Goal: Transaction & Acquisition: Purchase product/service

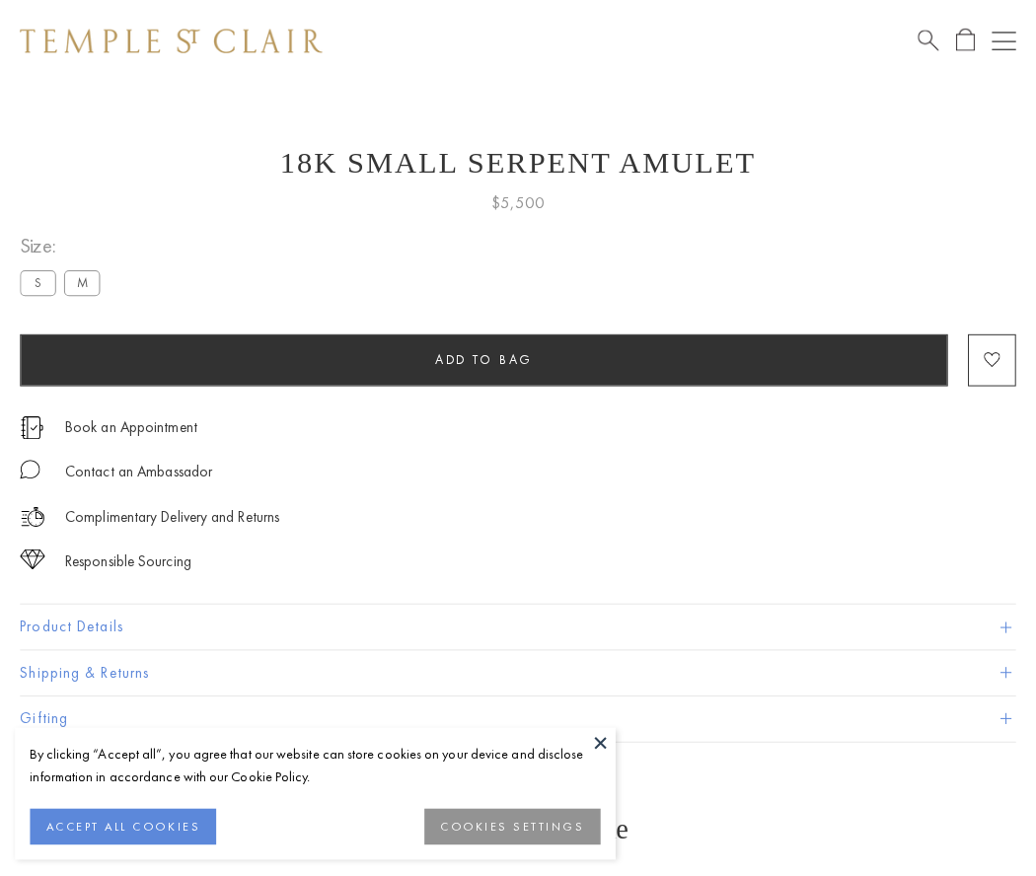
scroll to position [79, 0]
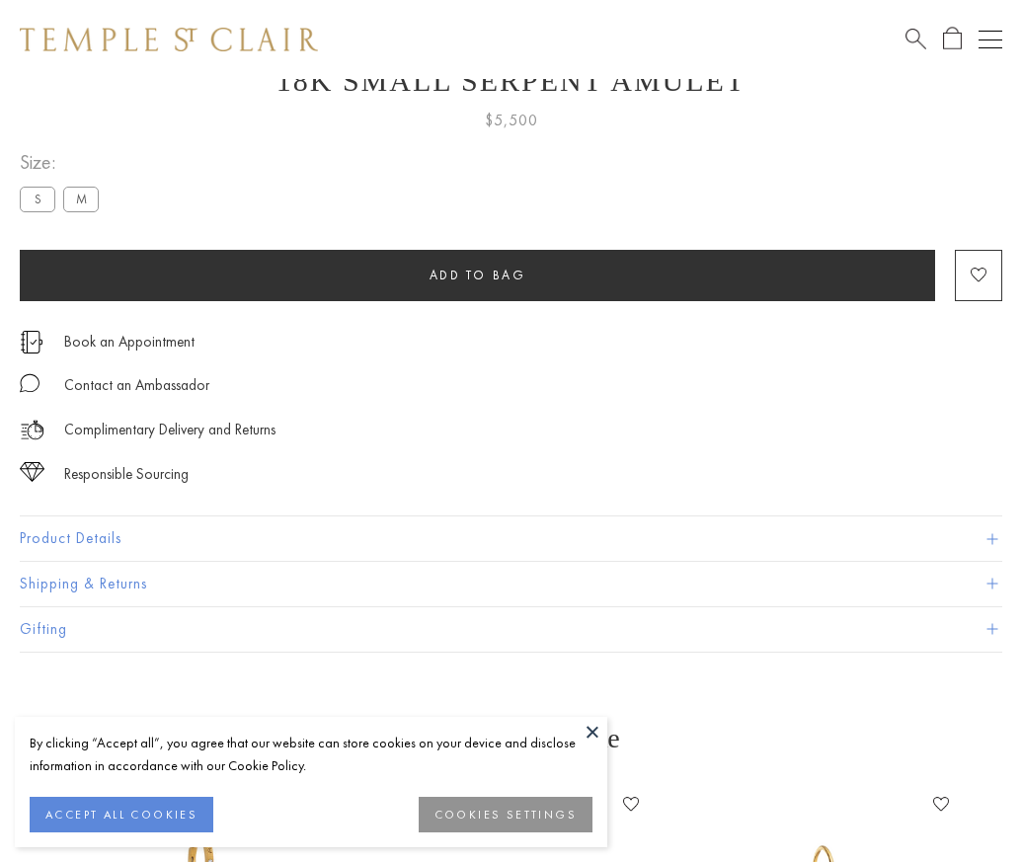
click at [477, 274] on span "Add to bag" at bounding box center [477, 274] width 97 height 17
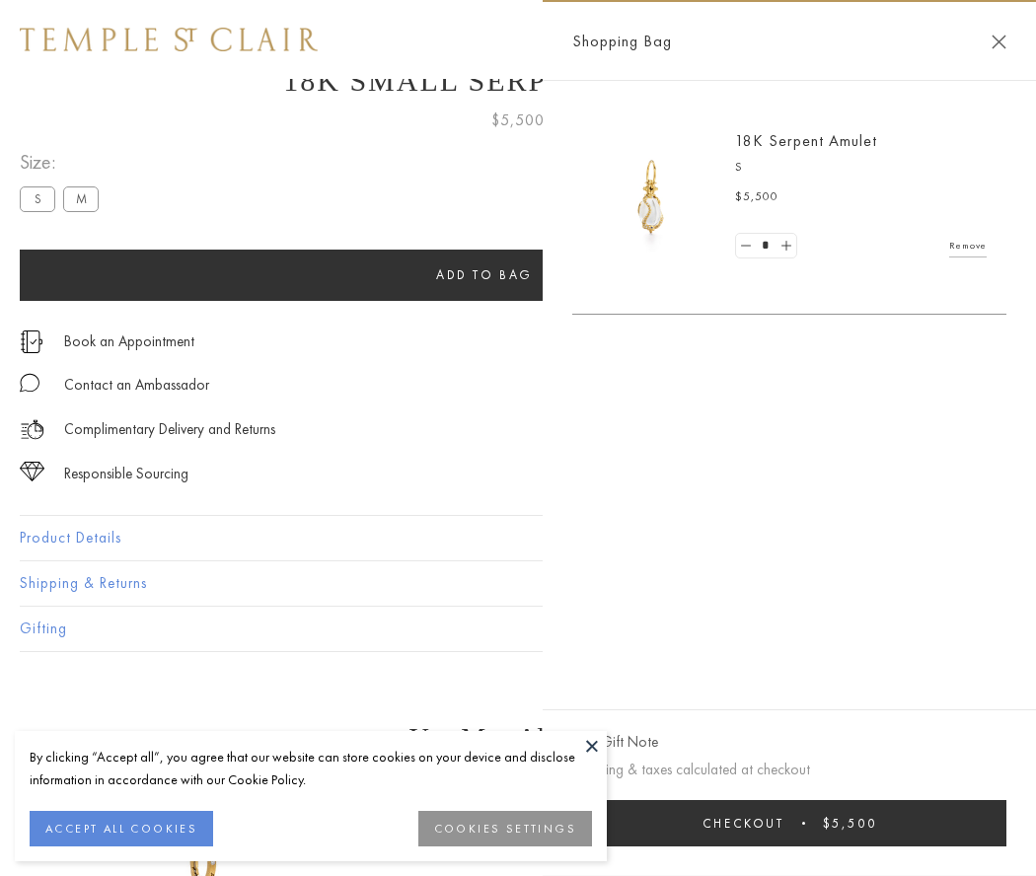
click at [785, 823] on span "Checkout" at bounding box center [744, 823] width 82 height 17
